Goal: Check status: Check status

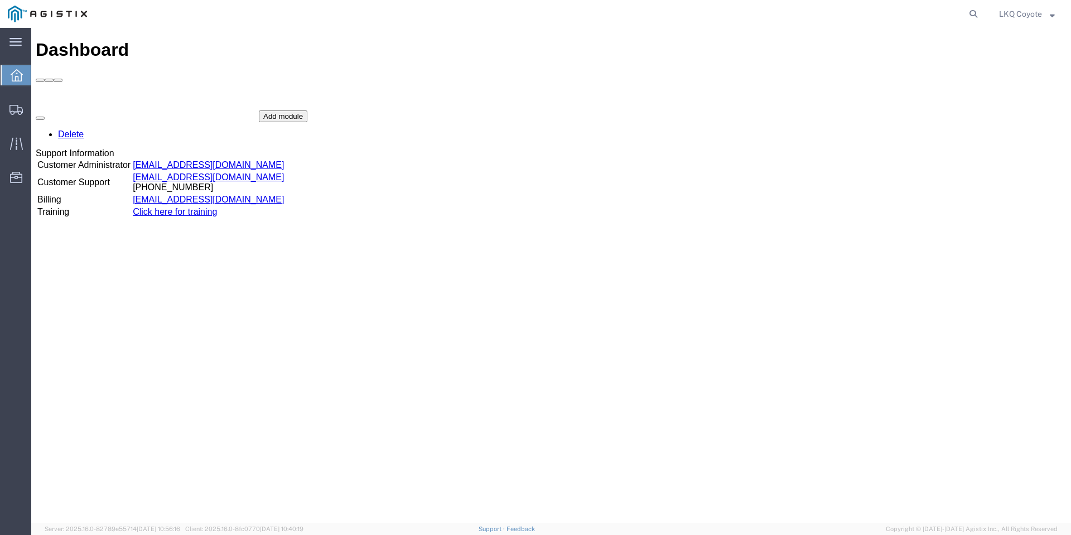
drag, startPoint x: 973, startPoint y: 10, endPoint x: 958, endPoint y: 15, distance: 15.7
click at [973, 10] on icon at bounding box center [974, 14] width 16 height 16
click at [734, 22] on input "search" at bounding box center [796, 14] width 339 height 27
paste input "53627828"
type input "53627828"
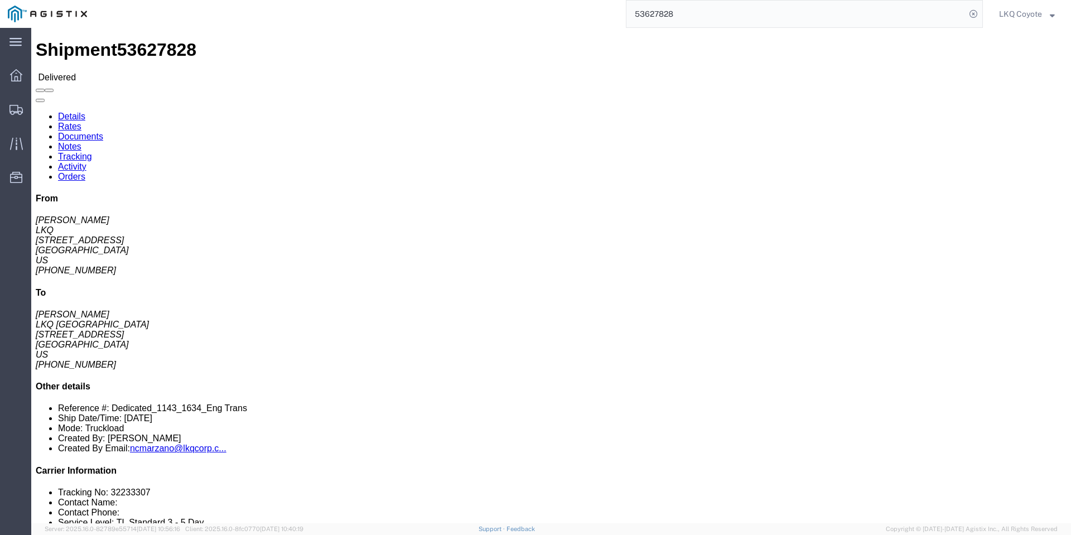
click link "Rates"
